Goal: Transaction & Acquisition: Download file/media

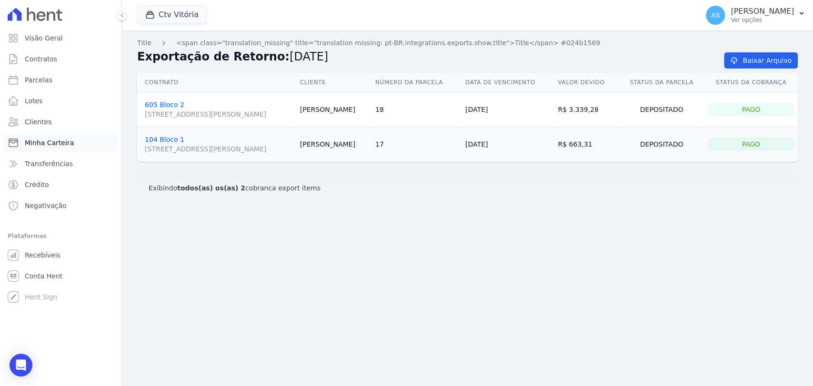
click at [40, 148] on link "Minha Carteira" at bounding box center [61, 142] width 114 height 19
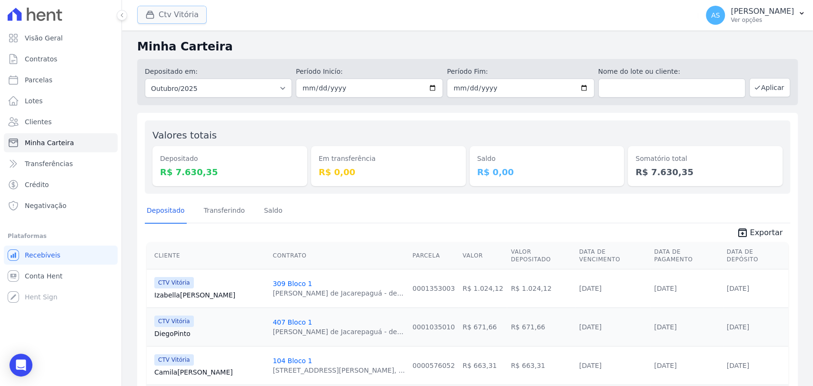
click at [173, 19] on button "Ctv Vitória" at bounding box center [172, 15] width 70 height 18
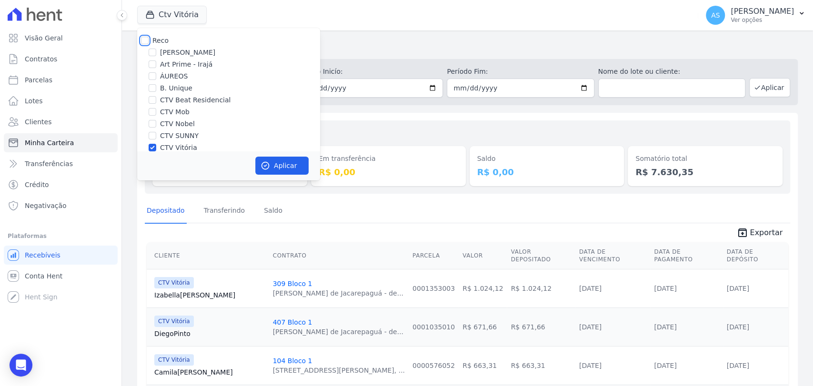
click at [143, 40] on input "Reco" at bounding box center [145, 41] width 8 height 8
checkbox input "true"
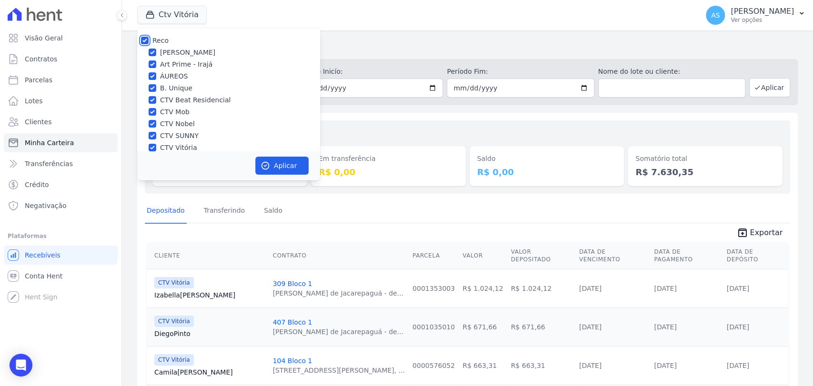
checkbox input "true"
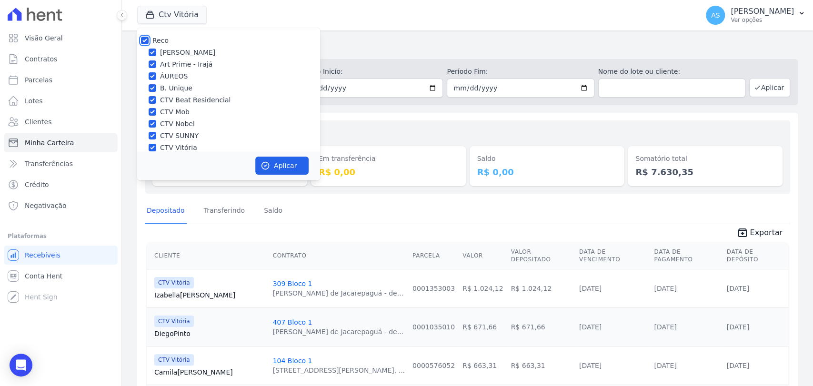
checkbox input "true"
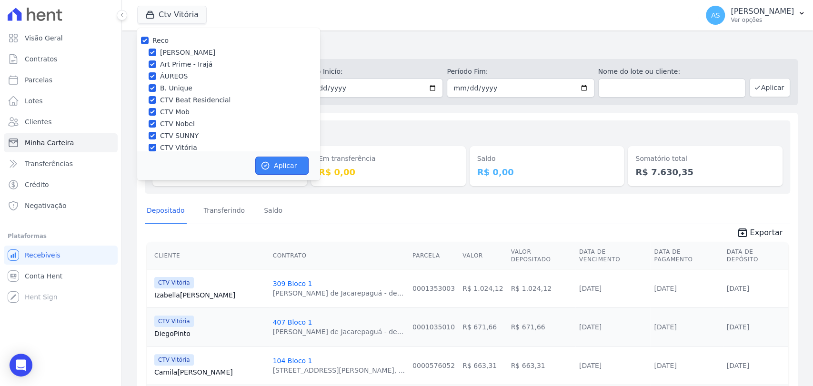
click at [284, 159] on button "Aplicar" at bounding box center [281, 166] width 53 height 18
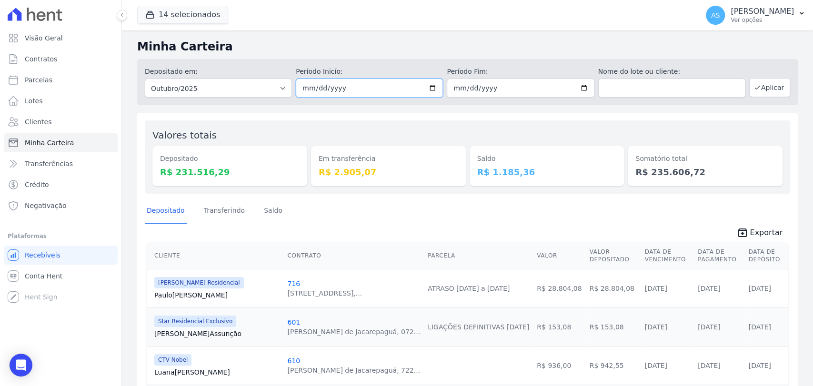
click at [401, 85] on input "2025-10-01" at bounding box center [369, 88] width 147 height 19
type input "[DATE]"
click at [401, 88] on input "2025-10-31" at bounding box center [520, 88] width 147 height 19
type input "[DATE]"
click at [401, 86] on button "Aplicar" at bounding box center [769, 87] width 41 height 19
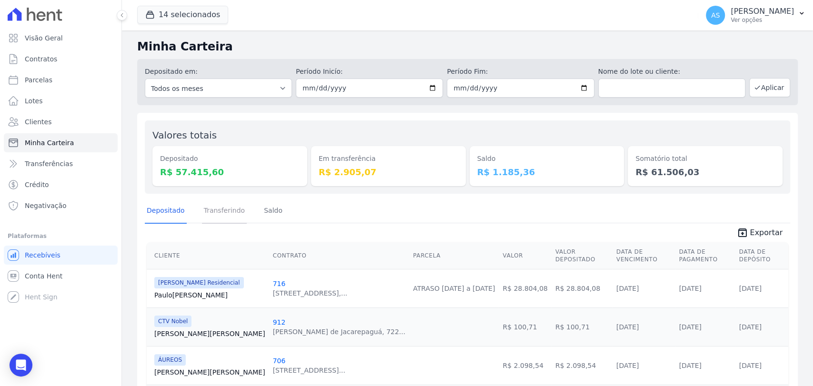
click at [231, 213] on link "Transferindo" at bounding box center [224, 211] width 45 height 25
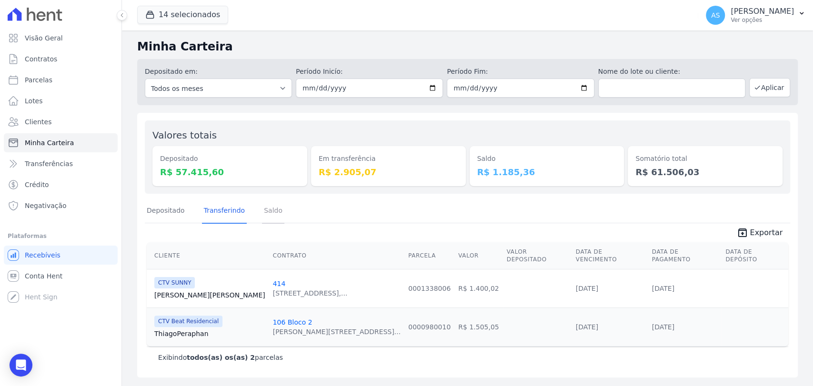
click at [268, 211] on link "Saldo" at bounding box center [273, 211] width 22 height 25
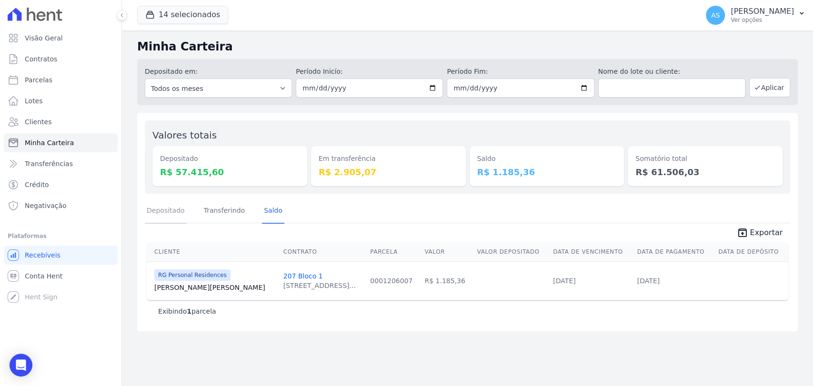
click at [170, 210] on link "Depositado" at bounding box center [166, 211] width 42 height 25
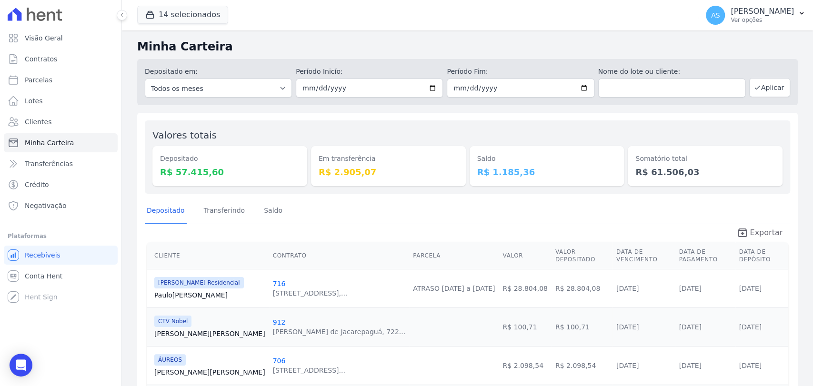
click at [753, 234] on span "Exportar" at bounding box center [765, 232] width 33 height 11
click at [202, 13] on button "14 selecionados" at bounding box center [182, 15] width 91 height 18
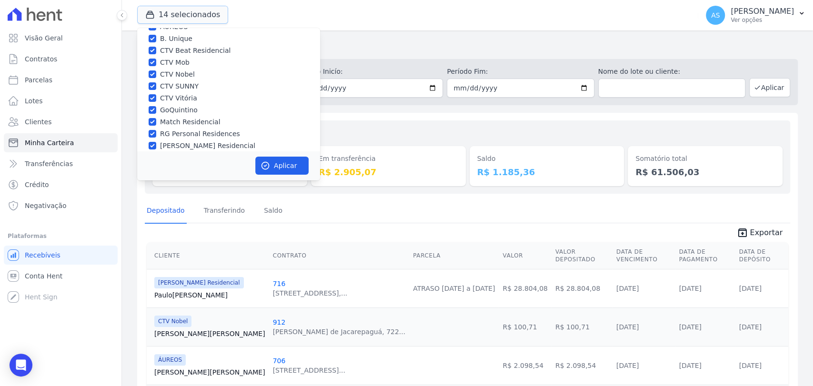
scroll to position [90, 0]
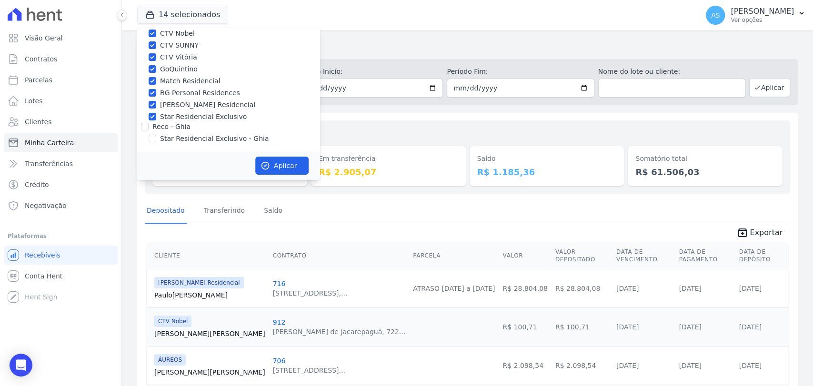
click at [170, 138] on label "Star Residencial Exclusivo - Ghia" at bounding box center [214, 139] width 109 height 10
click at [156, 138] on input "Star Residencial Exclusivo - Ghia" at bounding box center [153, 139] width 8 height 8
checkbox input "true"
click at [289, 165] on button "Aplicar" at bounding box center [281, 166] width 53 height 18
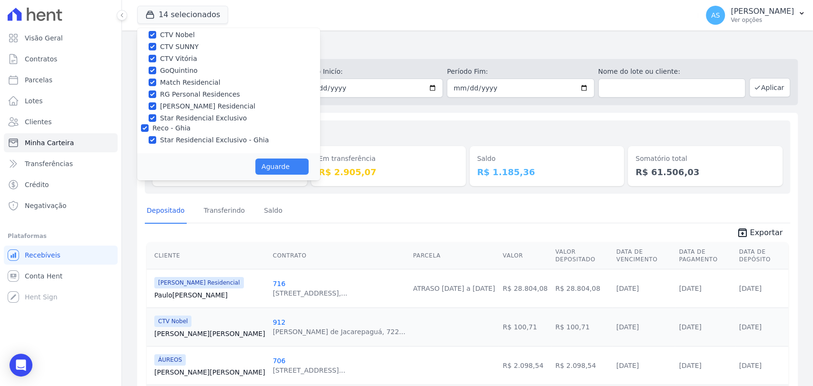
scroll to position [89, 0]
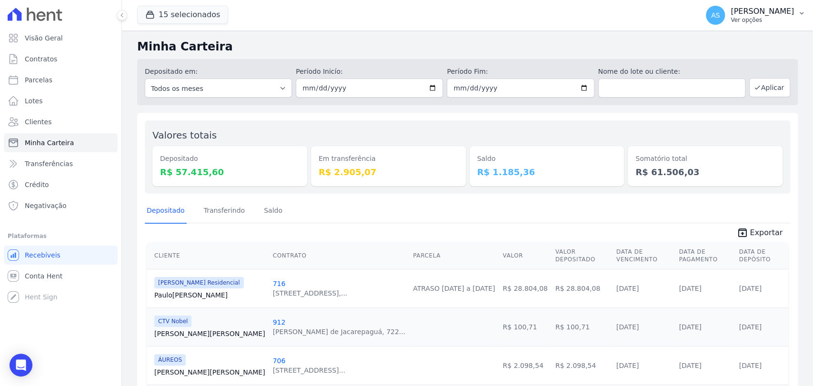
click at [803, 10] on icon "button" at bounding box center [801, 14] width 8 height 8
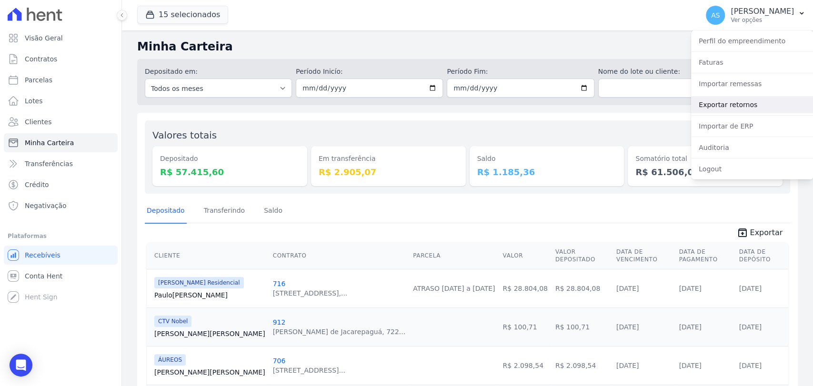
click at [728, 106] on link "Exportar retornos" at bounding box center [752, 104] width 122 height 17
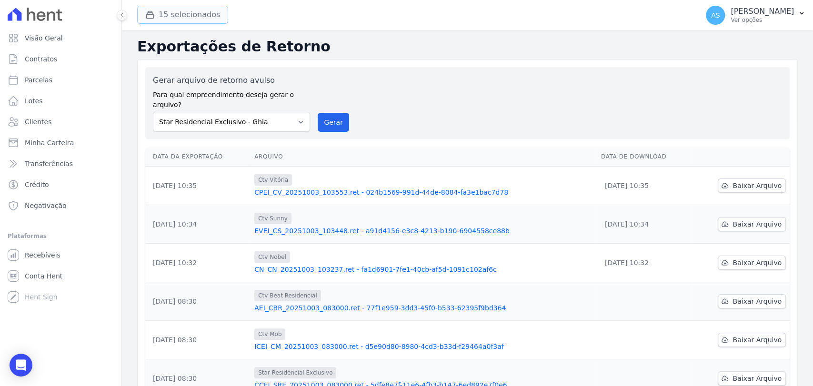
click at [153, 10] on icon "button" at bounding box center [150, 15] width 10 height 10
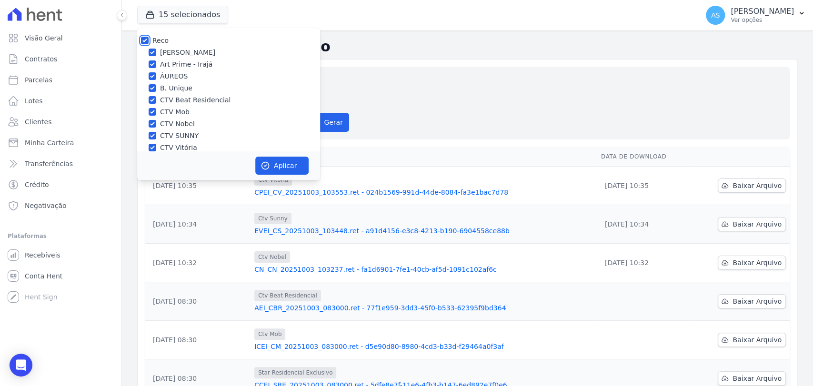
click at [145, 38] on input "Reco" at bounding box center [145, 41] width 8 height 8
checkbox input "false"
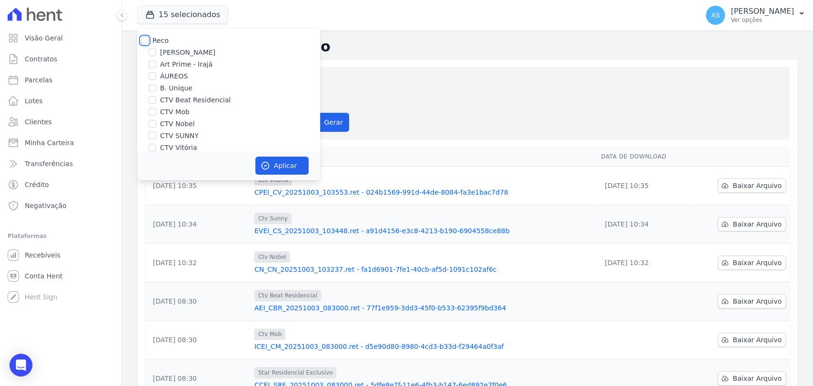
checkbox input "false"
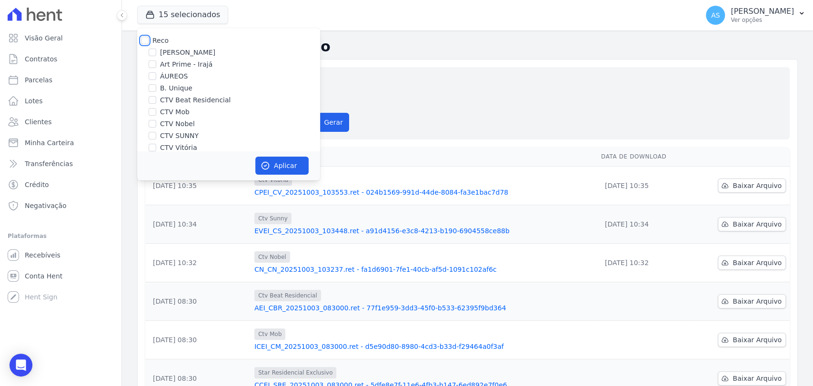
checkbox input "false"
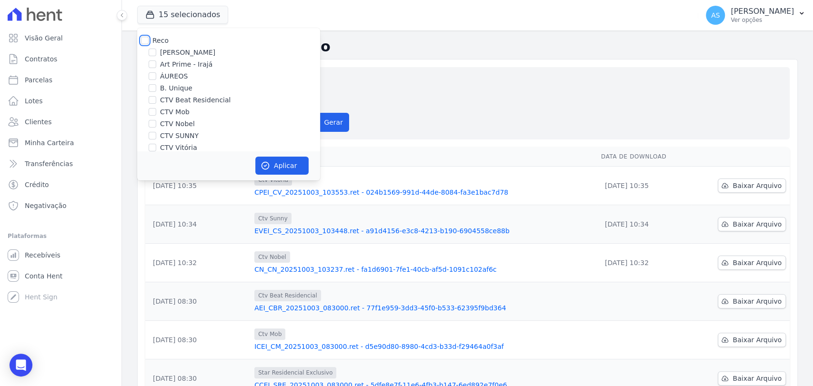
checkbox input "false"
click at [180, 97] on label "CTV Beat Residencial" at bounding box center [195, 100] width 70 height 10
click at [156, 97] on input "CTV Beat Residencial" at bounding box center [153, 100] width 8 height 8
checkbox input "true"
click at [273, 167] on button "Aplicar" at bounding box center [281, 166] width 53 height 18
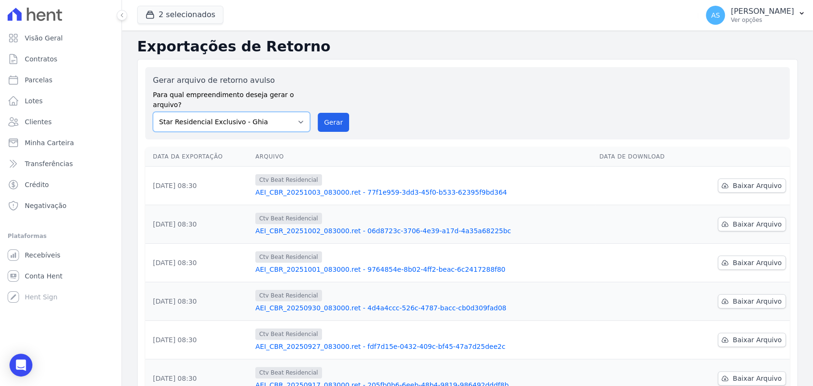
click at [299, 112] on select "[PERSON_NAME] Art Prime - [PERSON_NAME] Unique CTV Beat Residencial CTV Mob CTV…" at bounding box center [231, 122] width 157 height 20
select select "6bea2700-4962-4cd4-a41b-110f03418db1"
click at [153, 112] on select "[PERSON_NAME] Art Prime - [PERSON_NAME] Unique CTV Beat Residencial CTV Mob CTV…" at bounding box center [231, 122] width 157 height 20
drag, startPoint x: 330, startPoint y: 113, endPoint x: 448, endPoint y: 99, distance: 118.9
click at [330, 113] on button "Gerar" at bounding box center [333, 122] width 31 height 19
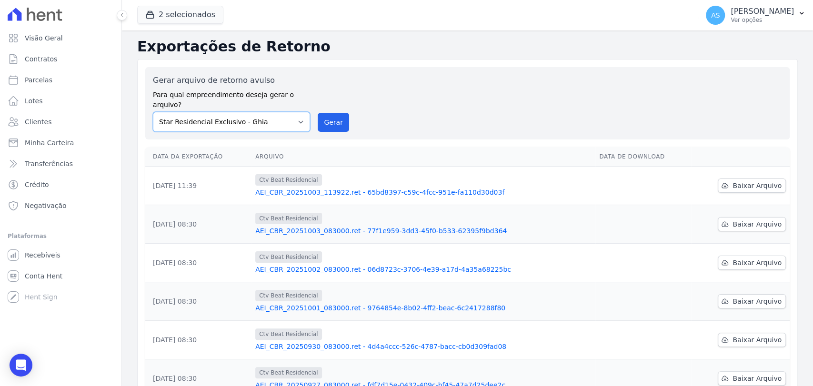
click at [297, 112] on select "[PERSON_NAME] Art Prime - [PERSON_NAME] Unique CTV Beat Residencial CTV Mob CTV…" at bounding box center [231, 122] width 157 height 20
click at [176, 20] on button "2 selecionados" at bounding box center [180, 15] width 86 height 18
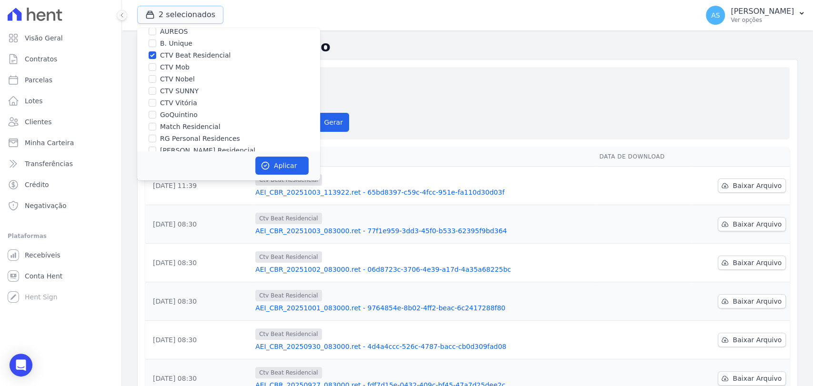
scroll to position [90, 0]
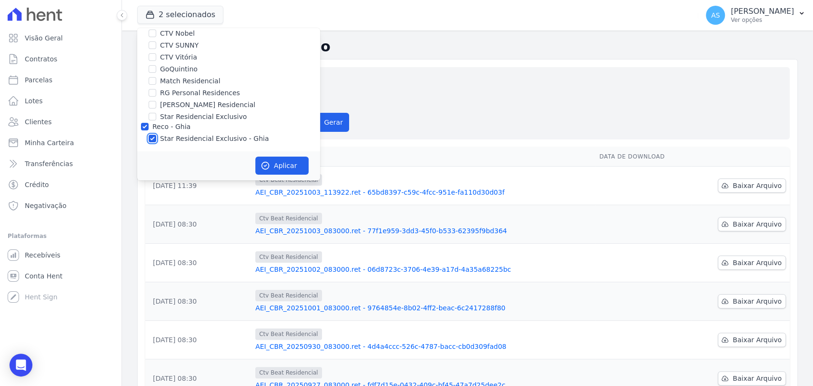
click at [153, 138] on input "Star Residencial Exclusivo - Ghia" at bounding box center [153, 139] width 8 height 8
checkbox input "false"
click at [280, 165] on button "Aplicar" at bounding box center [281, 166] width 53 height 18
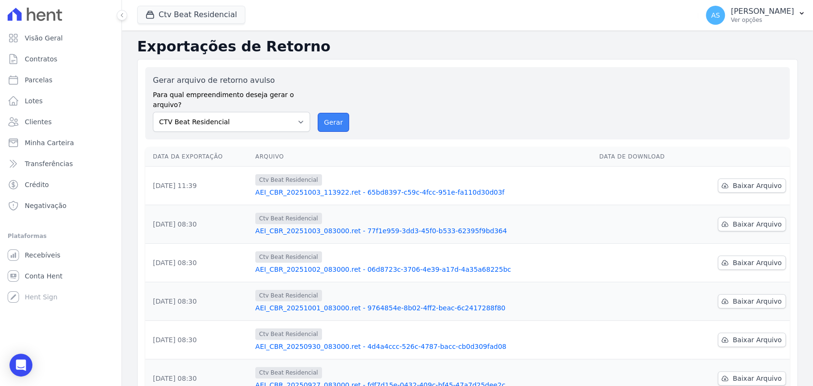
click at [336, 113] on button "Gerar" at bounding box center [333, 122] width 31 height 19
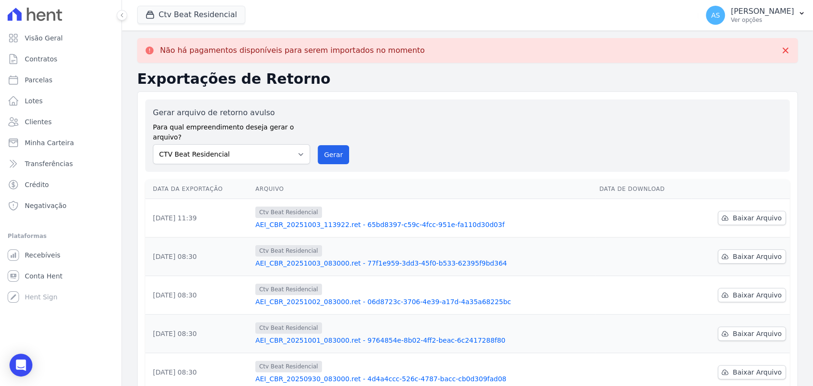
click at [352, 220] on link "AEI_CBR_20251003_113922.ret - 65bd8397-c59c-4fcc-951e-fa110d30d03f" at bounding box center [423, 225] width 336 height 10
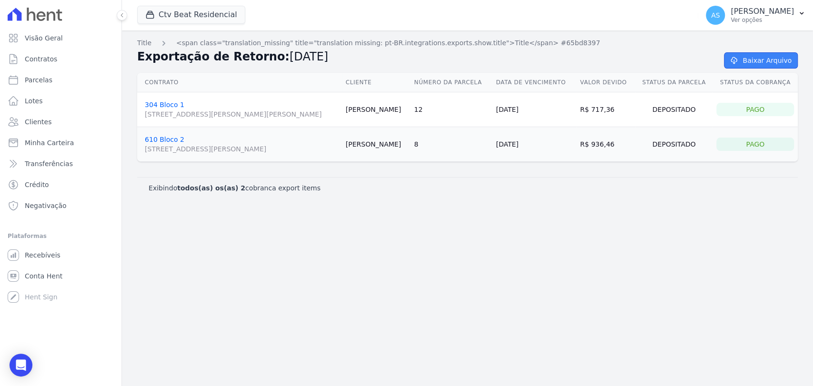
click at [764, 61] on link "Baixar Arquivo" at bounding box center [761, 60] width 74 height 16
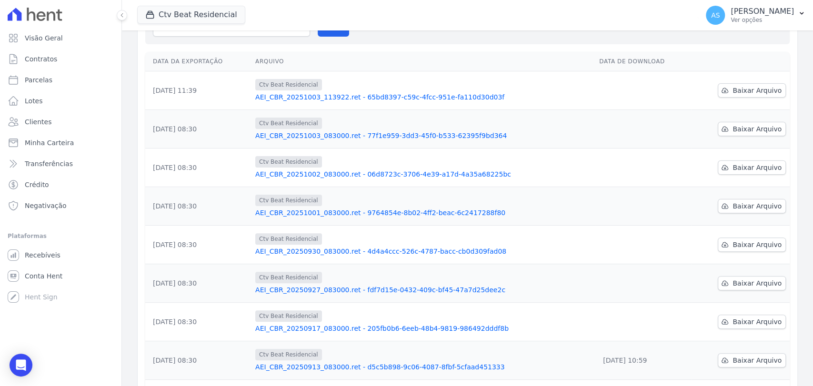
scroll to position [159, 0]
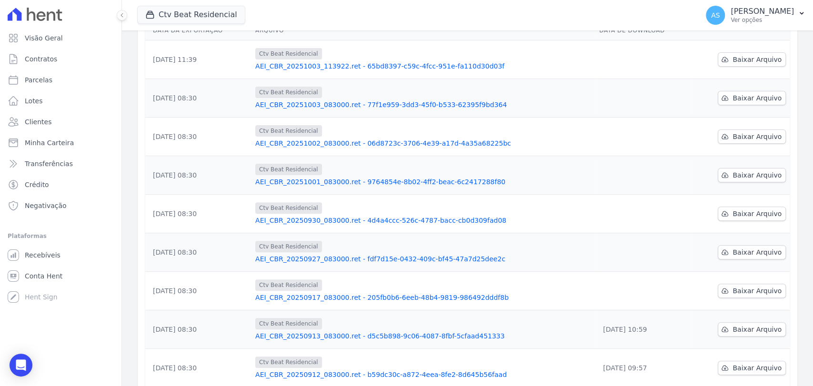
click at [394, 216] on link "AEI_CBR_20250930_083000.ret - 4d4a4ccc-526c-4787-bacc-cb0d309fad08" at bounding box center [423, 221] width 336 height 10
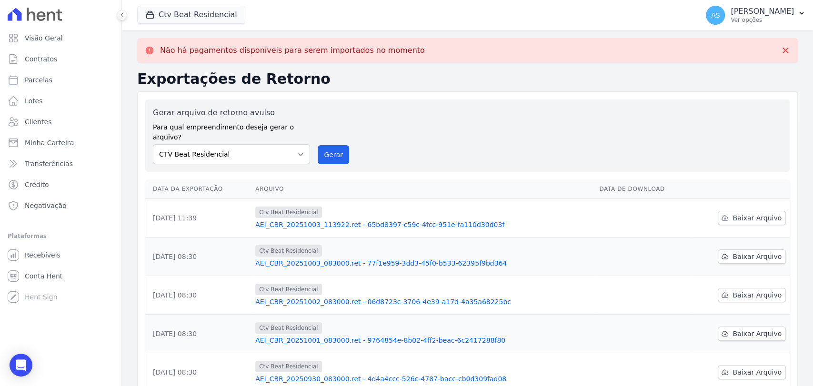
scroll to position [53, 0]
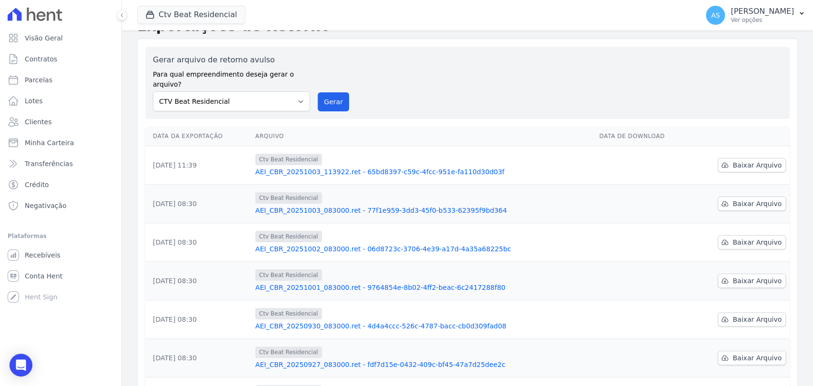
click at [382, 283] on link "AEI_CBR_20251001_083000.ret - 9764854e-8b02-4ff2-beac-6c2417288f80" at bounding box center [423, 288] width 336 height 10
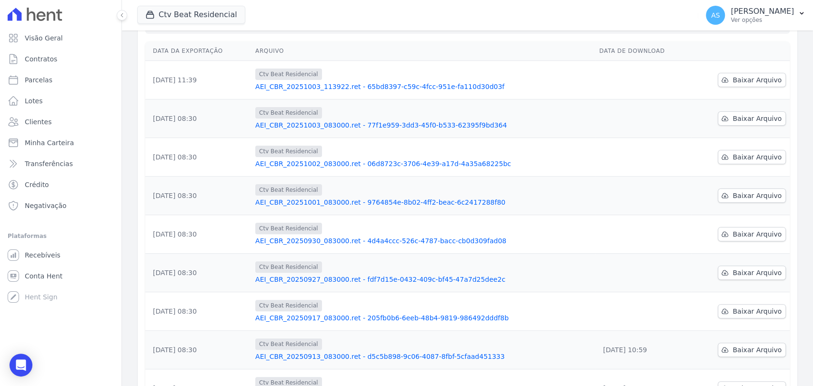
scroll to position [73, 0]
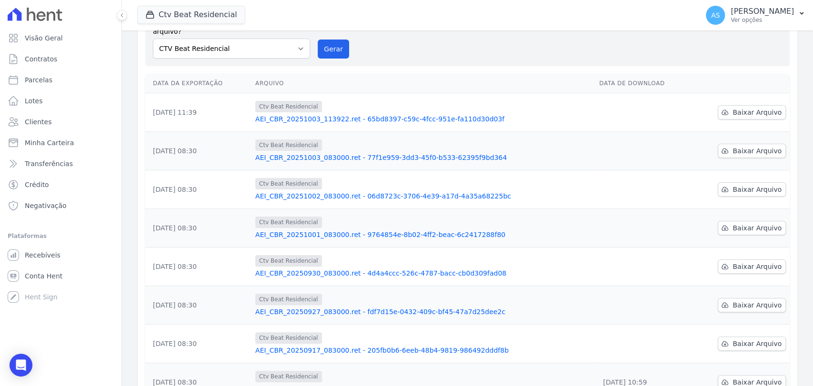
click at [424, 307] on link "AEI_CBR_20250927_083000.ret - fdf7d15e-0432-409c-bf45-47a7d25dee2c" at bounding box center [423, 312] width 336 height 10
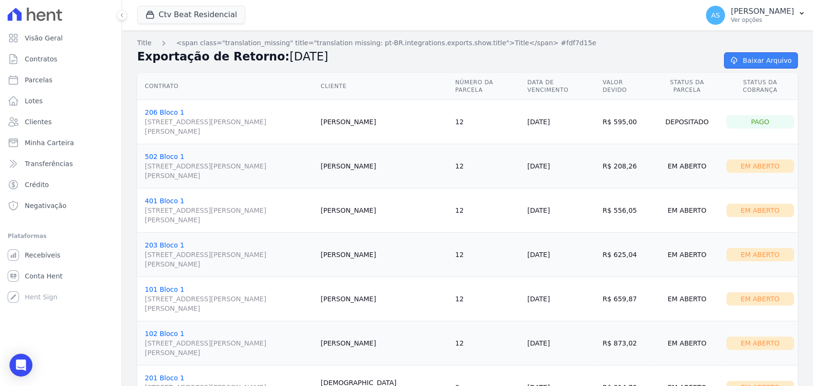
click at [745, 57] on link "Baixar Arquivo" at bounding box center [761, 60] width 74 height 16
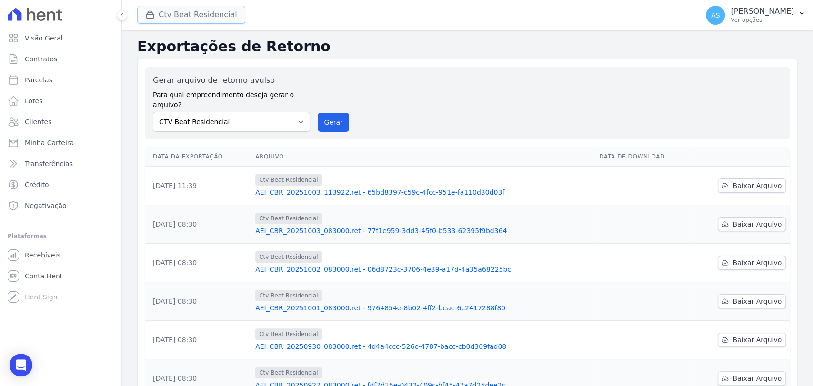
click at [185, 11] on button "Ctv Beat Residencial" at bounding box center [191, 15] width 108 height 18
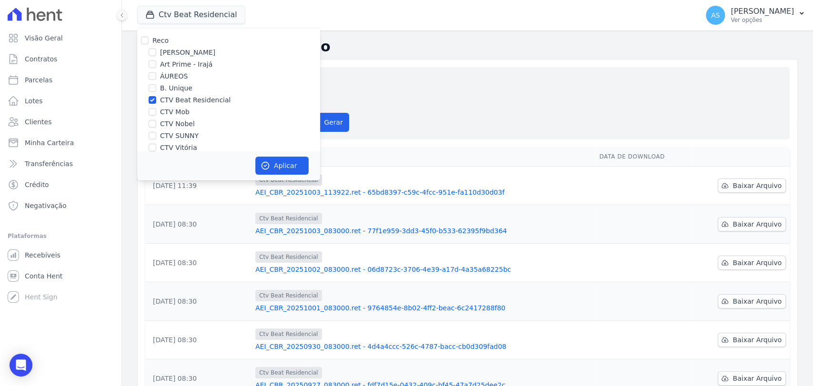
click at [170, 100] on label "CTV Beat Residencial" at bounding box center [195, 100] width 70 height 10
click at [156, 100] on input "CTV Beat Residencial" at bounding box center [153, 100] width 8 height 8
checkbox input "false"
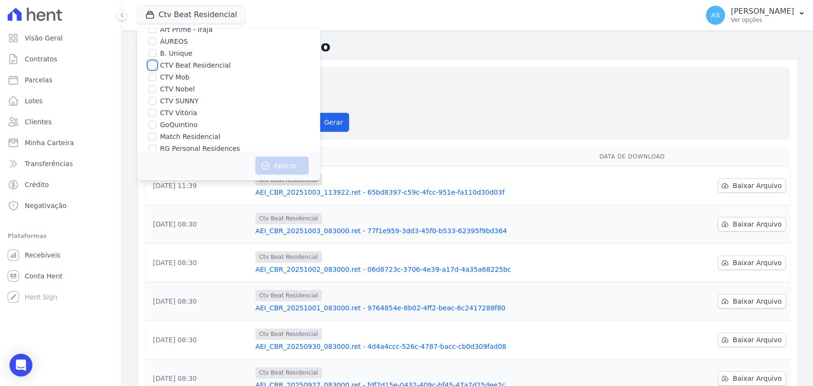
scroll to position [53, 0]
click at [179, 129] on label "RG Personal Residences" at bounding box center [200, 131] width 80 height 10
click at [156, 129] on input "RG Personal Residences" at bounding box center [153, 131] width 8 height 8
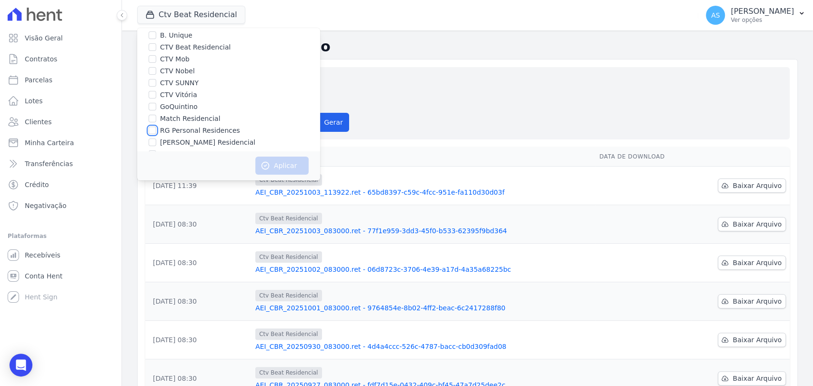
checkbox input "true"
click at [274, 169] on button "Aplicar" at bounding box center [281, 166] width 53 height 18
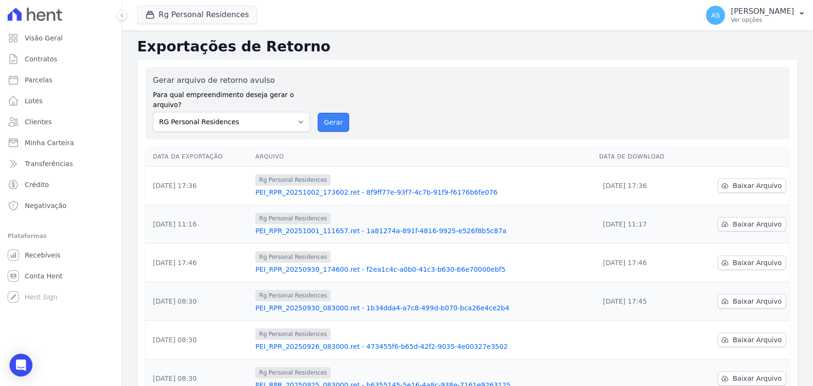
click at [333, 113] on button "Gerar" at bounding box center [333, 122] width 31 height 19
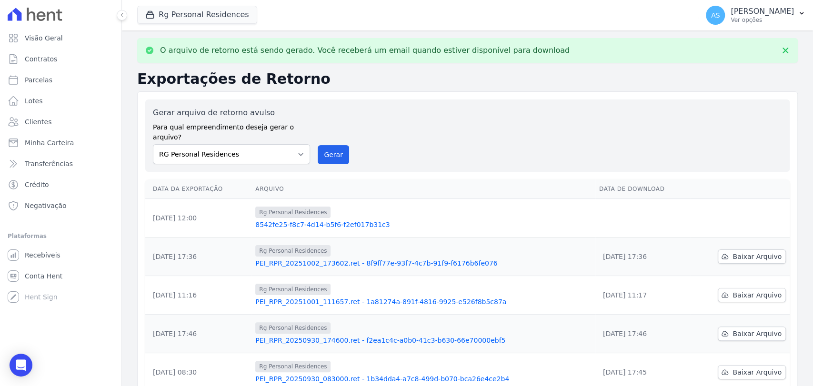
click at [314, 220] on link "8542fe25-f8c7-4d14-b5f6-f2ef017b31c3" at bounding box center [423, 225] width 336 height 10
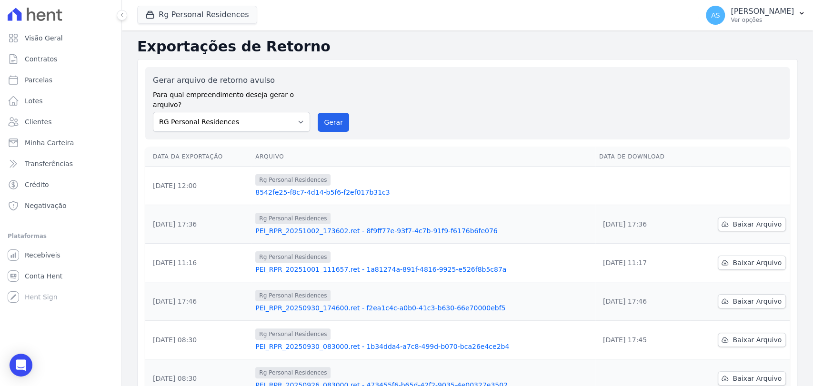
click at [284, 188] on link "8542fe25-f8c7-4d14-b5f6-f2ef017b31c3" at bounding box center [423, 193] width 336 height 10
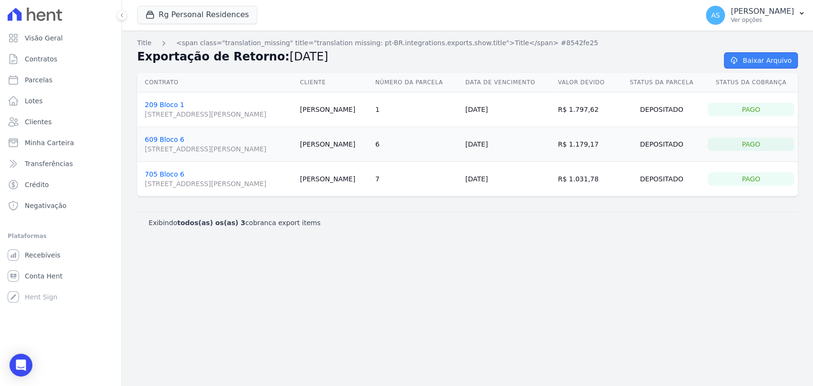
click at [756, 57] on link "Baixar Arquivo" at bounding box center [761, 60] width 74 height 16
